Goal: Navigation & Orientation: Find specific page/section

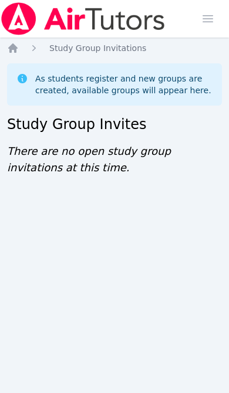
click at [18, 52] on icon "Breadcrumb" at bounding box center [13, 48] width 12 height 12
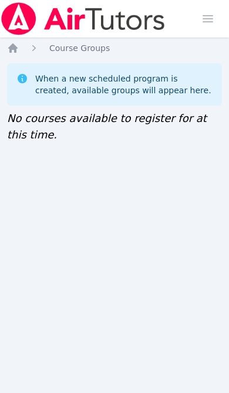
click at [16, 46] on icon "Breadcrumb" at bounding box center [13, 48] width 12 height 12
